Goal: Check status

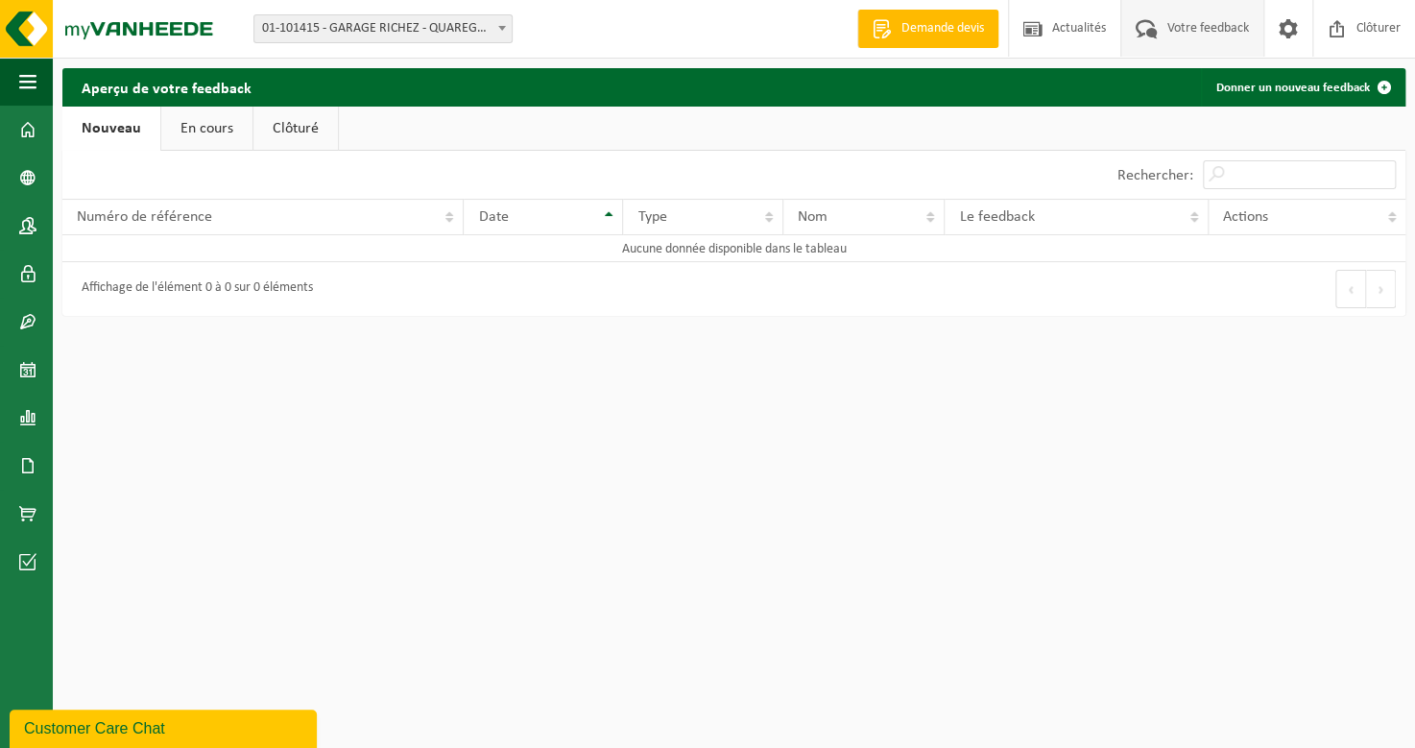
click at [218, 128] on link "En cours" at bounding box center [206, 129] width 91 height 44
click at [282, 132] on link "Clôturé" at bounding box center [294, 129] width 85 height 44
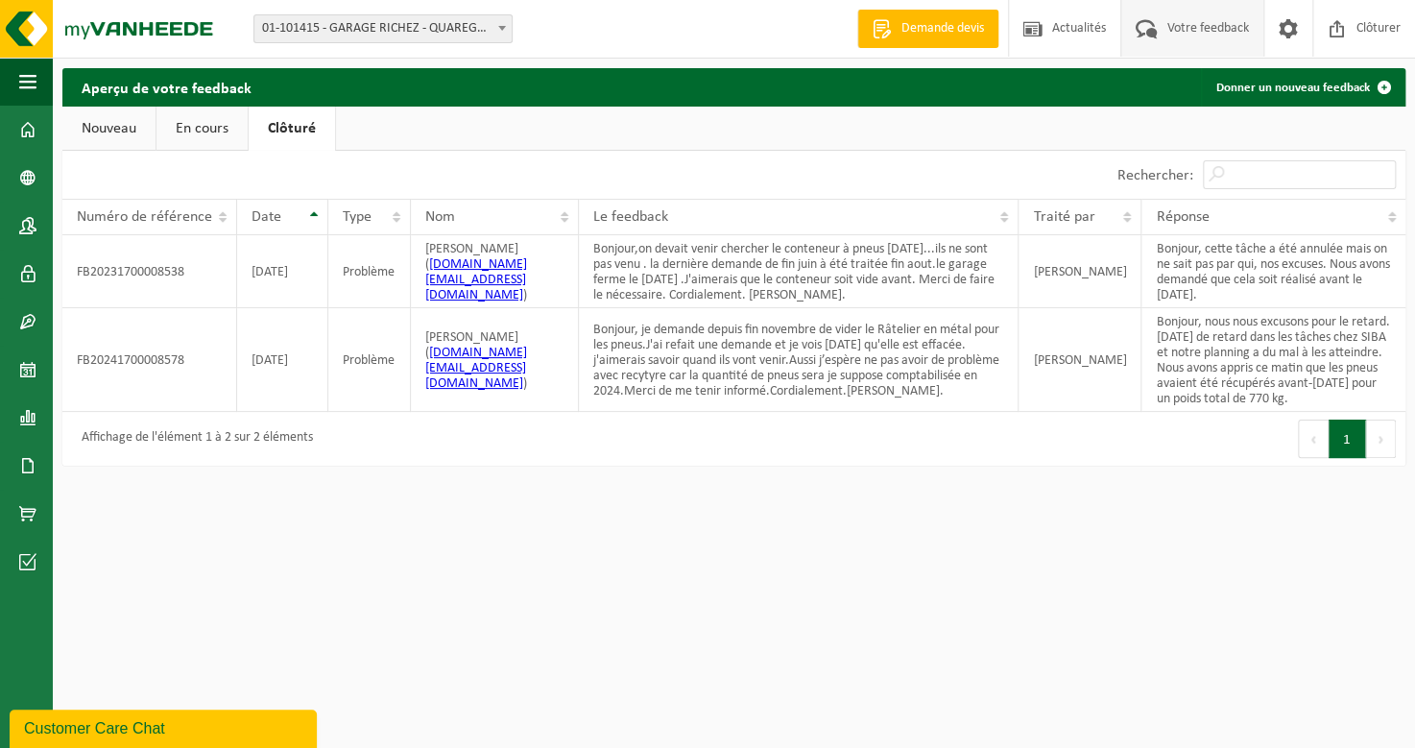
click at [194, 133] on link "En cours" at bounding box center [202, 129] width 91 height 44
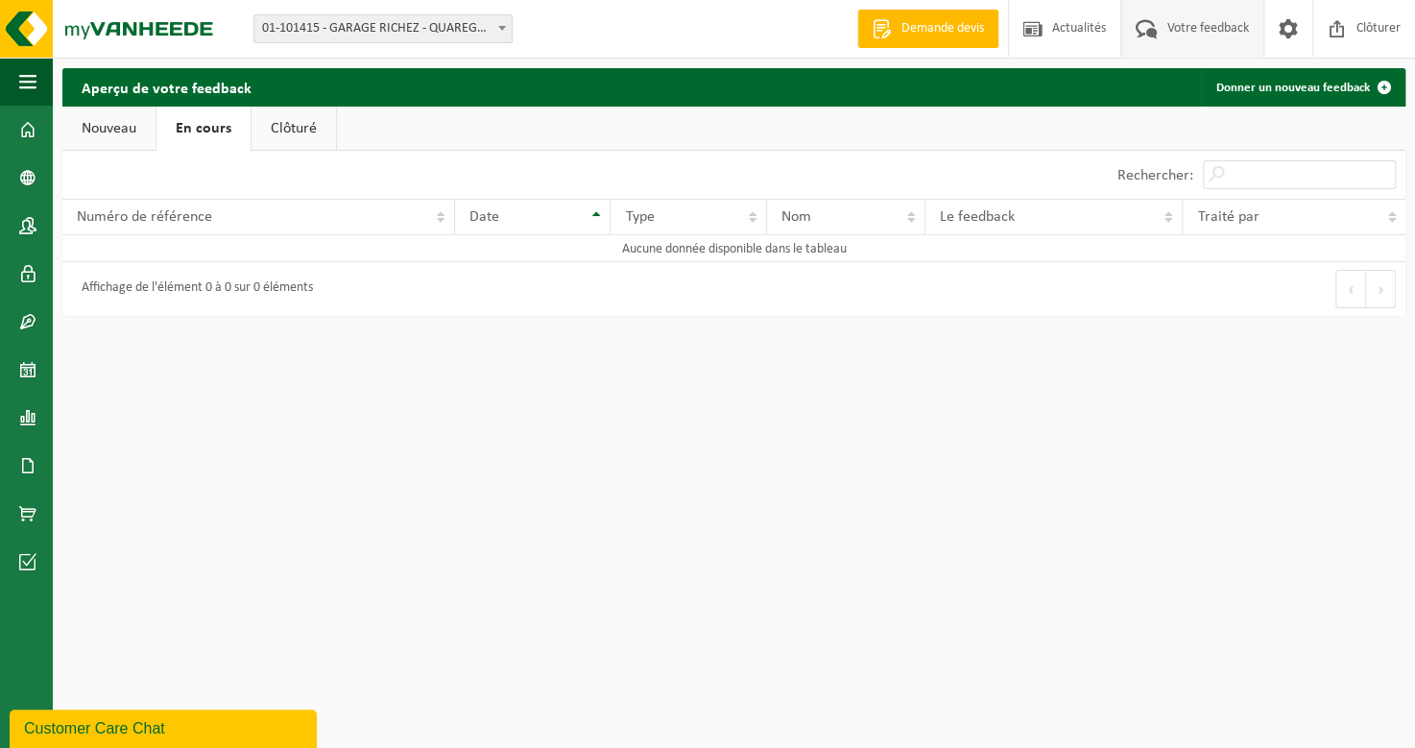
click at [121, 133] on link "Nouveau" at bounding box center [108, 129] width 93 height 44
click at [35, 82] on span "button" at bounding box center [27, 82] width 17 height 48
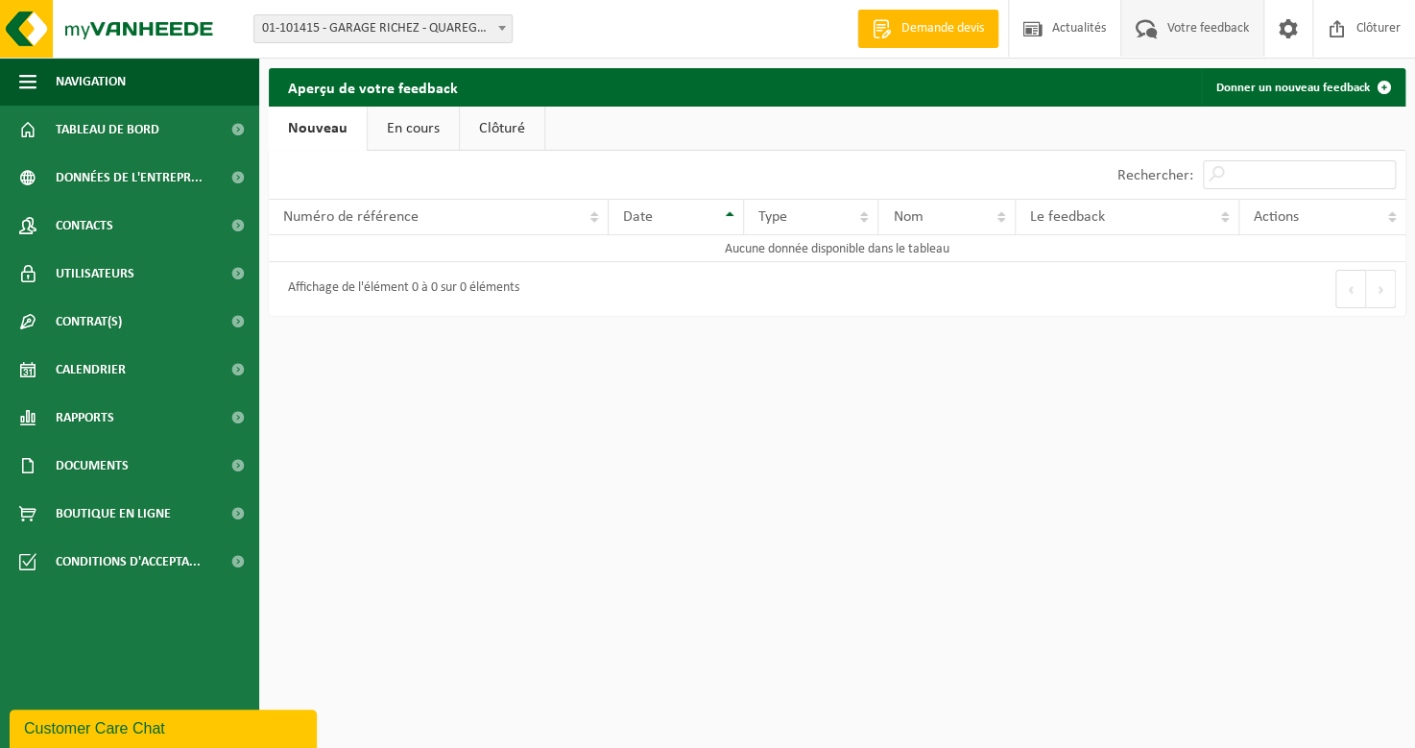
click at [578, 520] on html "Site: 01-101415 - GARAGE RICHEZ - QUAREGNON 01-101415 - GARAGE RICHEZ - QUAREGN…" at bounding box center [707, 374] width 1415 height 748
click at [690, 438] on html "Site: 01-101415 - GARAGE RICHEZ - QUAREGNON 01-101415 - GARAGE RICHEZ - QUAREGN…" at bounding box center [707, 374] width 1415 height 748
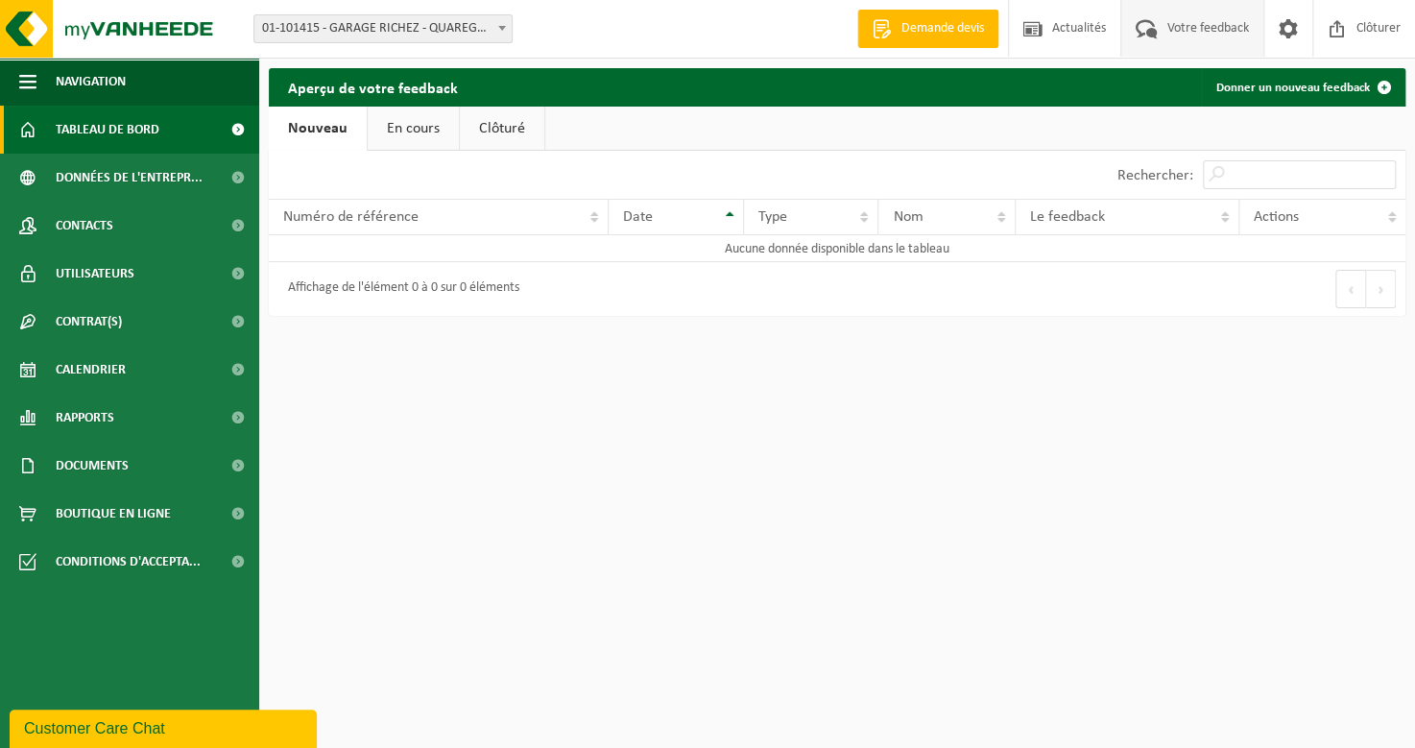
click at [105, 114] on span "Tableau de bord" at bounding box center [108, 130] width 104 height 48
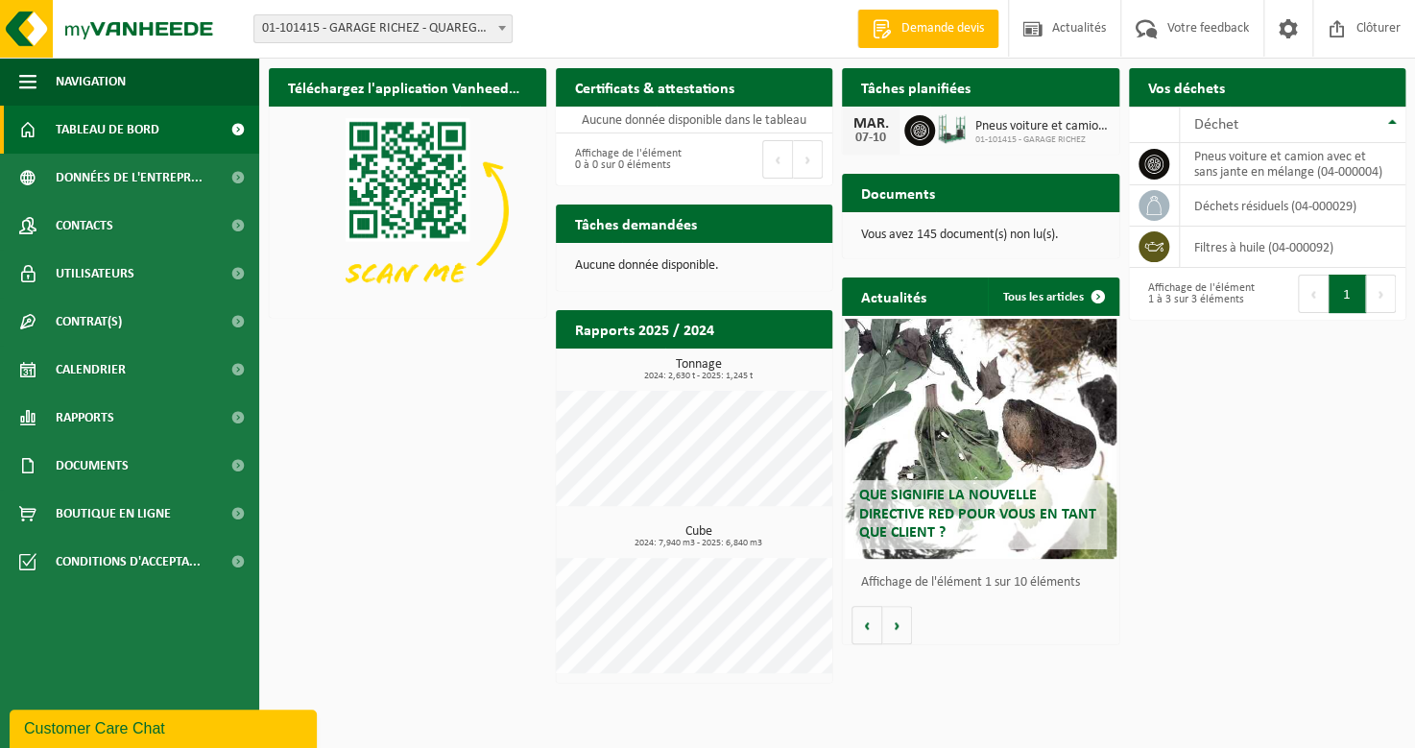
click at [992, 146] on div "[DATE]-[DATE] Pneus voiture et camion avec et sans jante en mélange 01-101415 -…" at bounding box center [981, 131] width 278 height 48
click at [921, 138] on icon at bounding box center [919, 130] width 19 height 19
click at [1014, 86] on div "Tâches planifiées Consulter votre calendrier" at bounding box center [981, 87] width 278 height 38
click at [1246, 178] on td "pneus voiture et camion avec et sans jante en mélange (04-000004)" at bounding box center [1293, 164] width 227 height 42
click at [1030, 144] on span "01-101415 - GARAGE RICHEZ" at bounding box center [1043, 140] width 134 height 12
